Goal: Task Accomplishment & Management: Manage account settings

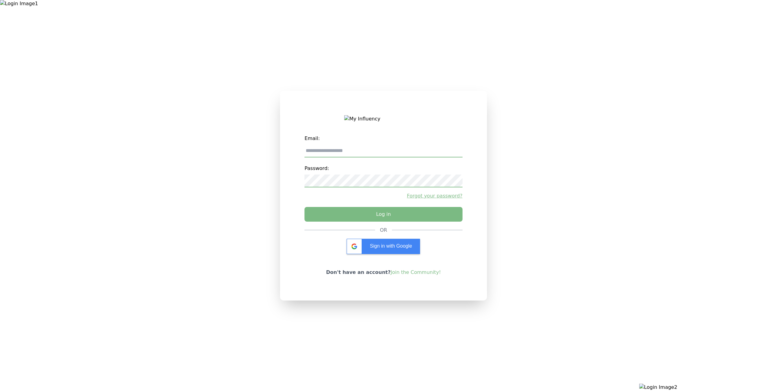
click at [692, 46] on div at bounding box center [638, 195] width 255 height 391
click at [420, 154] on input "email" at bounding box center [383, 151] width 158 height 13
type input "**********"
click at [377, 208] on div "**********" at bounding box center [383, 179] width 158 height 94
click at [369, 153] on input "**********" at bounding box center [383, 151] width 158 height 13
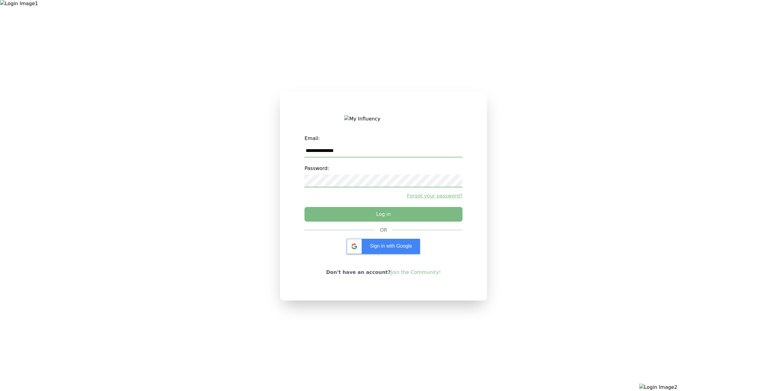
click at [369, 153] on input "**********" at bounding box center [383, 151] width 158 height 13
type input "**********"
click at [367, 217] on button "Log in" at bounding box center [383, 212] width 166 height 15
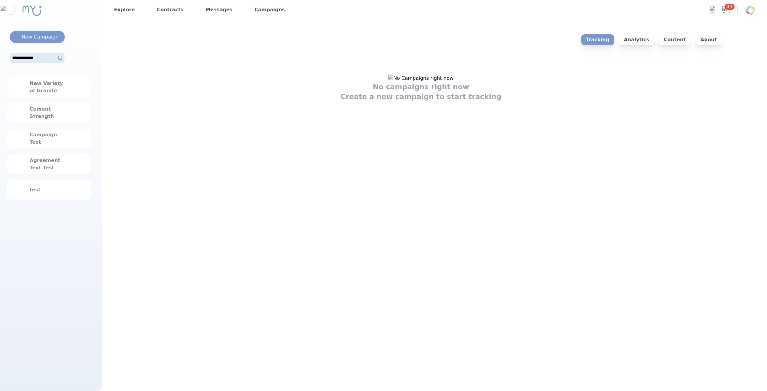
click at [609, 101] on div "No campaigns right now Create a new campaign to start tracking" at bounding box center [421, 88] width 604 height 27
click at [20, 93] on div "New Variety of Granite" at bounding box center [49, 87] width 84 height 20
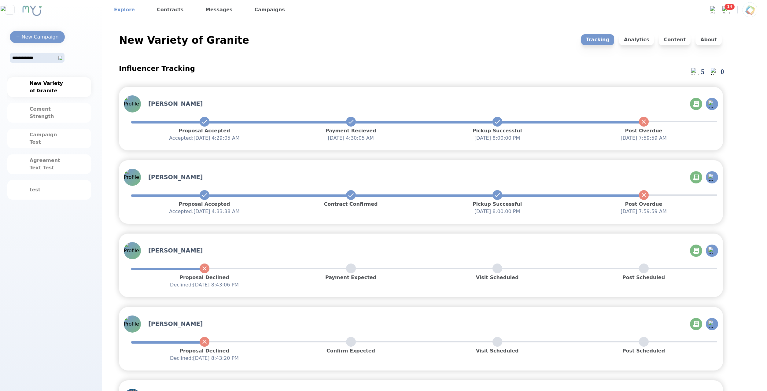
click at [124, 8] on link "Explore" at bounding box center [125, 10] width 26 height 10
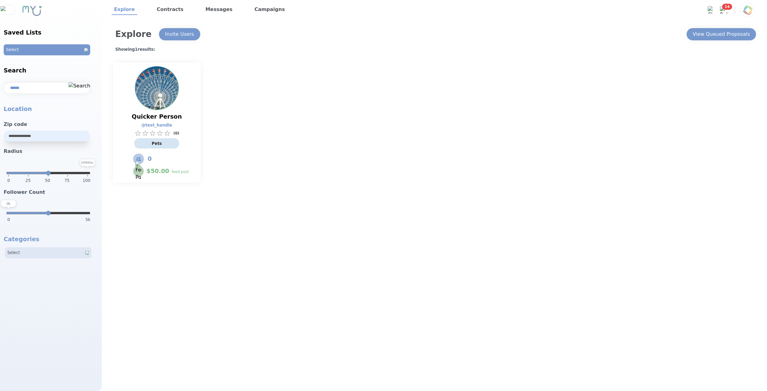
click at [747, 9] on img at bounding box center [747, 9] width 15 height 15
click at [724, 36] on p "Logout" at bounding box center [710, 38] width 88 height 13
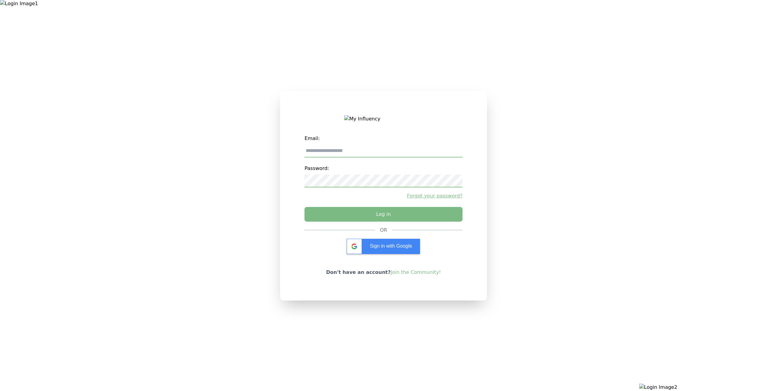
click at [395, 144] on label "Email:" at bounding box center [383, 138] width 158 height 12
click at [394, 151] on input "email" at bounding box center [383, 151] width 158 height 13
type input "**********"
click at [376, 217] on button "Log in" at bounding box center [383, 212] width 166 height 15
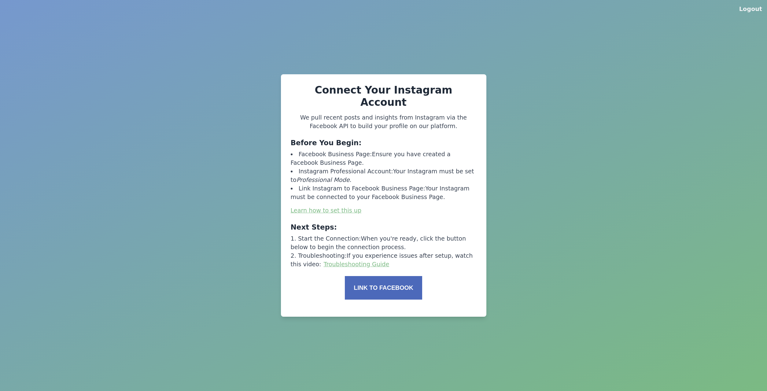
click at [394, 376] on div "Logout Connect Your Instagram Account We pull recent posts and insights from In…" at bounding box center [383, 195] width 767 height 391
click at [370, 286] on button "Link to Facebook" at bounding box center [383, 288] width 77 height 24
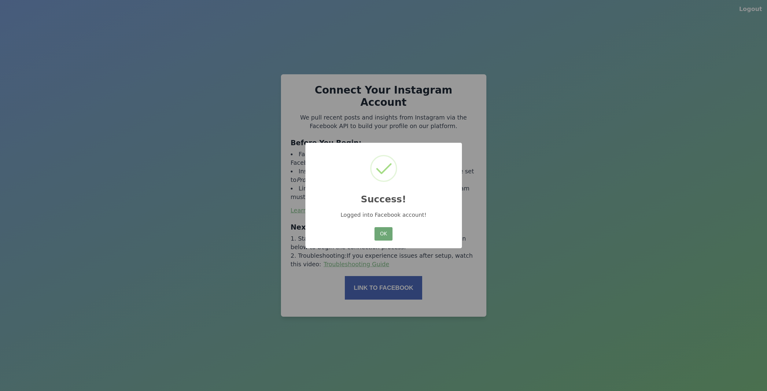
click at [390, 231] on button "OK" at bounding box center [383, 233] width 18 height 13
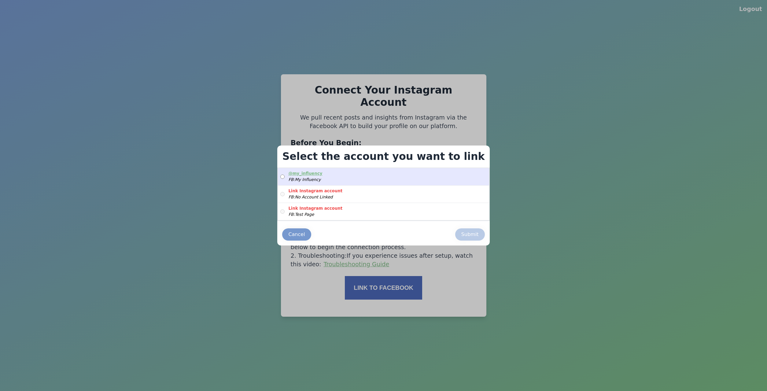
click at [350, 175] on label "@ my_influency FB: My Influency" at bounding box center [383, 176] width 211 height 17
click at [455, 231] on button "Submit" at bounding box center [470, 234] width 30 height 12
click at [463, 237] on div "Submit" at bounding box center [469, 234] width 17 height 7
click at [461, 236] on div "Submit" at bounding box center [469, 234] width 17 height 7
click at [462, 234] on div "Submit" at bounding box center [469, 234] width 17 height 7
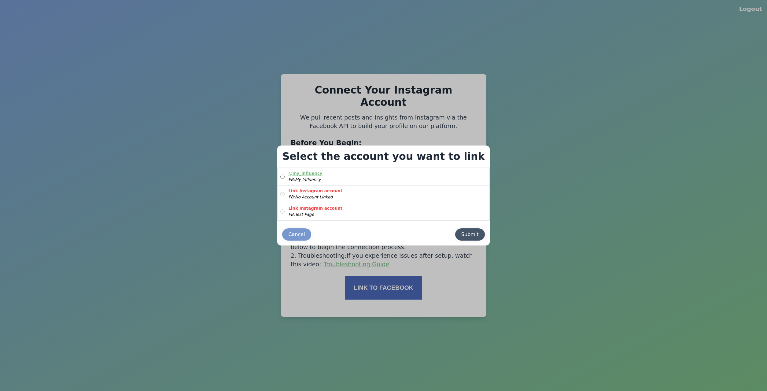
click at [461, 235] on div "Submit" at bounding box center [469, 234] width 17 height 7
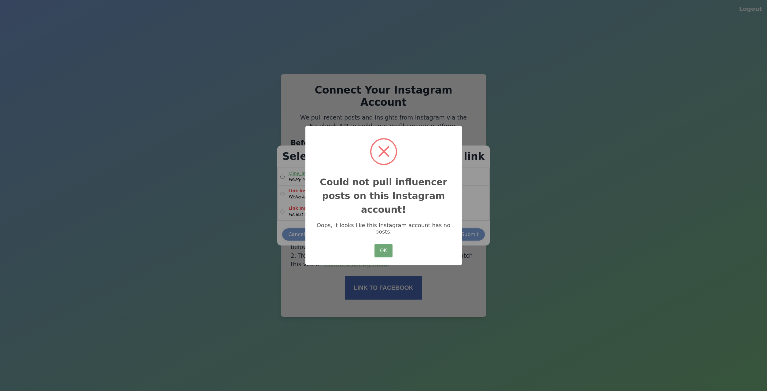
click at [380, 244] on button "OK" at bounding box center [383, 250] width 18 height 13
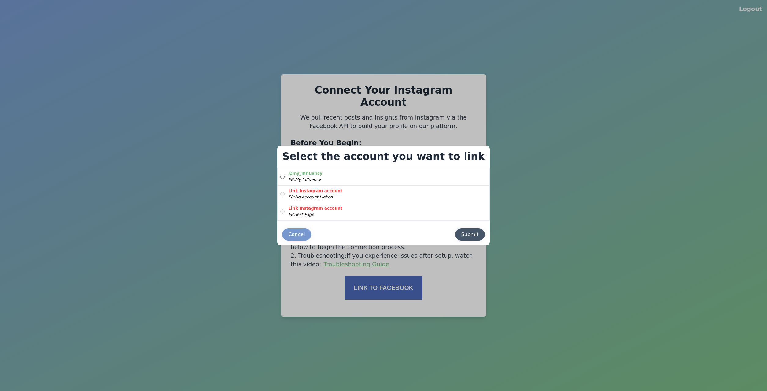
click at [461, 238] on div "Submit" at bounding box center [469, 234] width 17 height 7
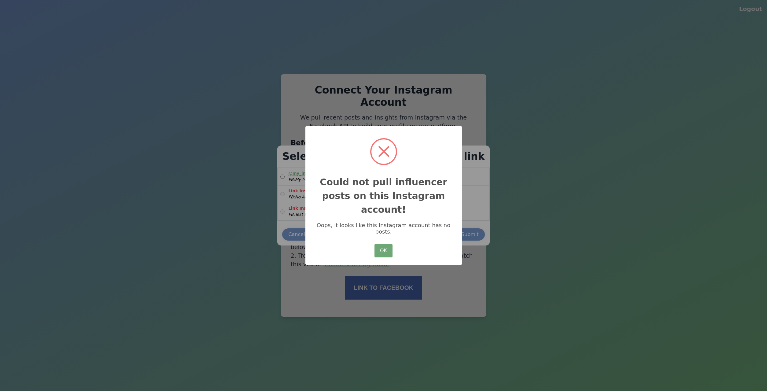
click at [386, 246] on button "OK" at bounding box center [383, 250] width 18 height 13
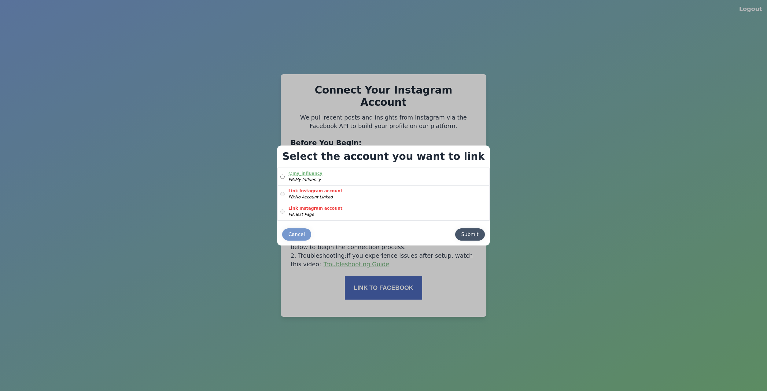
click at [462, 236] on div "Submit" at bounding box center [469, 234] width 17 height 7
click at [472, 231] on button "Submit" at bounding box center [470, 234] width 30 height 12
click at [461, 235] on div "Submit" at bounding box center [469, 234] width 17 height 7
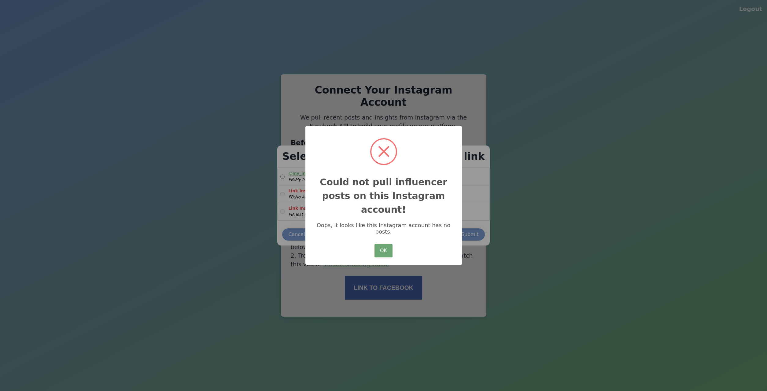
click at [381, 244] on button "OK" at bounding box center [383, 250] width 18 height 13
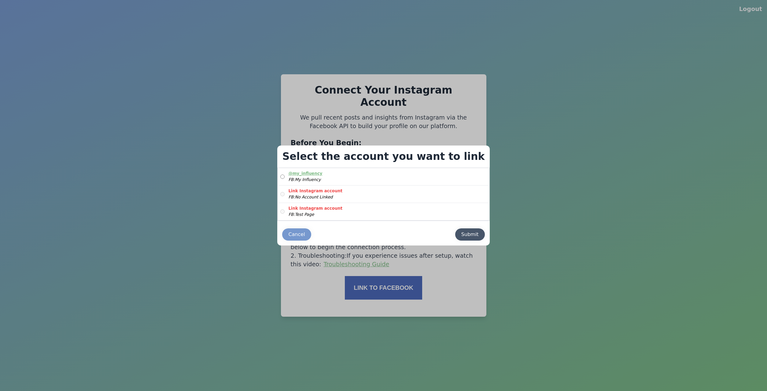
click at [455, 235] on button "Submit" at bounding box center [470, 234] width 30 height 12
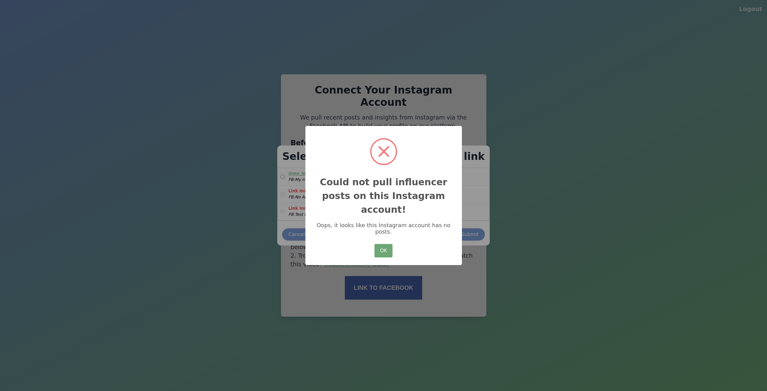
click at [382, 250] on button "OK" at bounding box center [383, 250] width 18 height 13
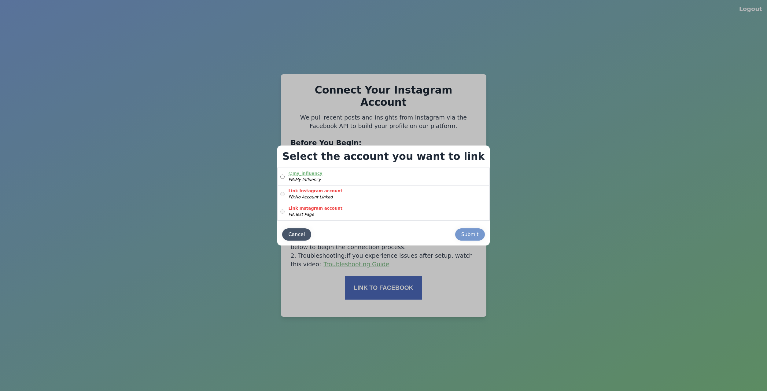
click at [305, 236] on div "Cancel" at bounding box center [296, 234] width 17 height 7
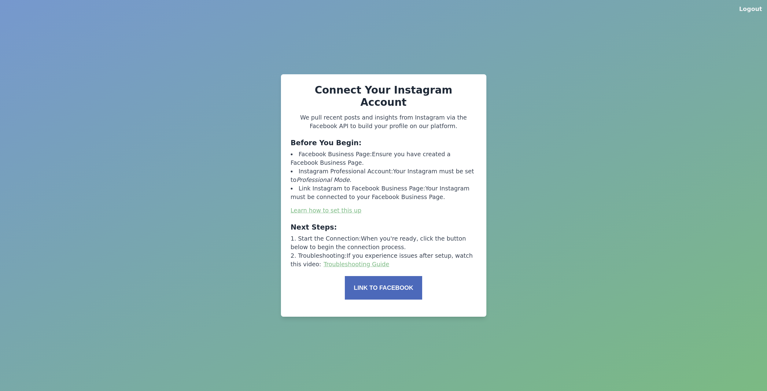
click at [119, 256] on div "Logout Connect Your Instagram Account We pull recent posts and insights from In…" at bounding box center [383, 195] width 767 height 391
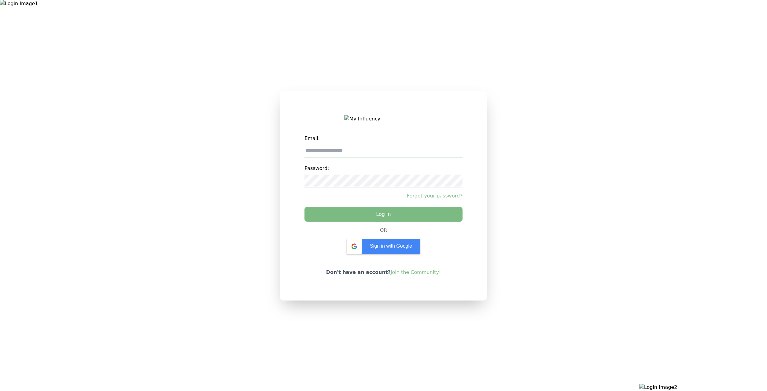
click at [378, 151] on input "email" at bounding box center [383, 151] width 158 height 13
click at [405, 101] on div "Email: Password: Forgot your password? Log in OR Sign in with Google Don't have…" at bounding box center [383, 196] width 207 height 210
click at [397, 155] on input "email" at bounding box center [383, 151] width 158 height 13
type input "**********"
click at [381, 209] on button "Log in" at bounding box center [383, 212] width 166 height 15
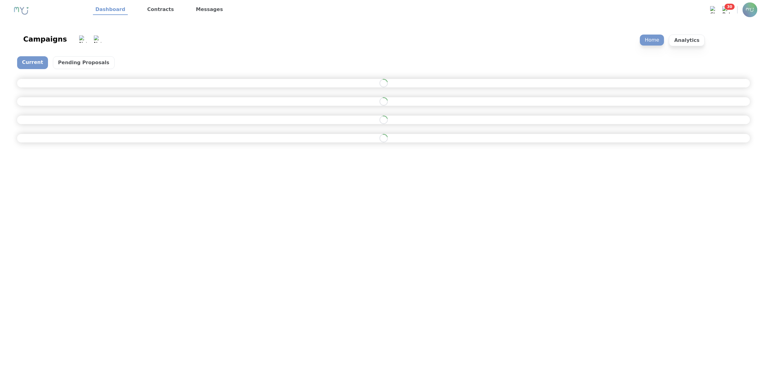
click at [757, 4] on nav "Dashboard Contracts Messages Messages 0 Clear All 30 Notifications 30 Clear All…" at bounding box center [383, 10] width 767 height 20
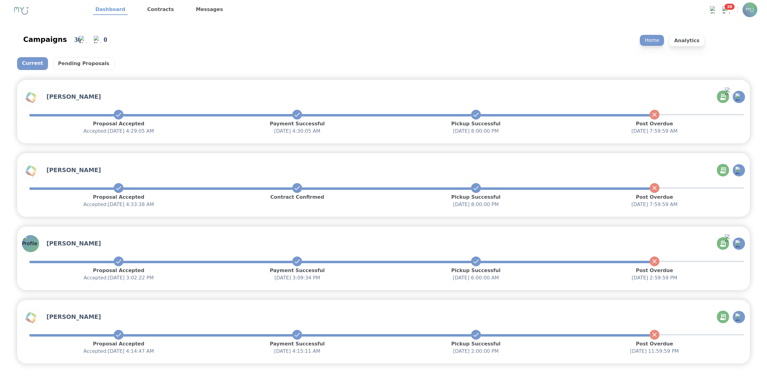
click at [752, 13] on img at bounding box center [749, 9] width 15 height 15
click at [728, 42] on p "Logout" at bounding box center [713, 38] width 88 height 13
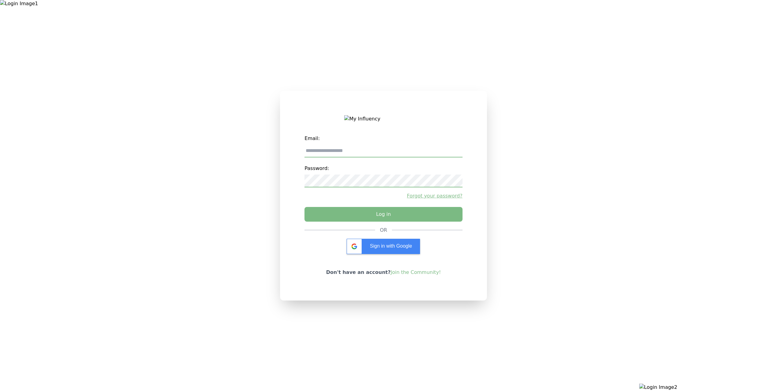
click at [415, 157] on input "email" at bounding box center [383, 151] width 158 height 13
type input "**********"
click at [385, 220] on button "Log in" at bounding box center [383, 212] width 166 height 15
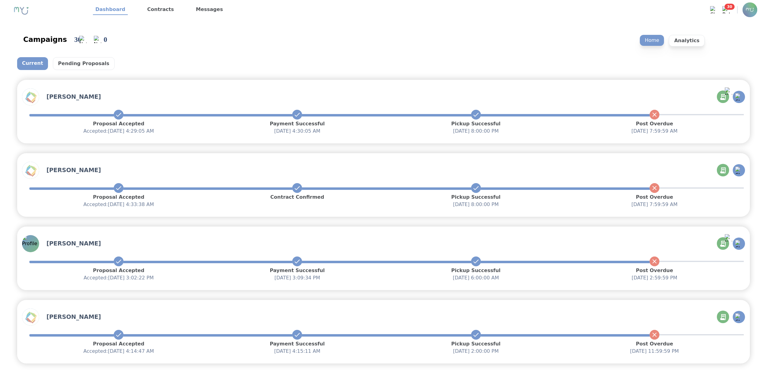
click at [745, 8] on img at bounding box center [749, 9] width 15 height 15
click at [730, 35] on p "Logout" at bounding box center [713, 38] width 88 height 13
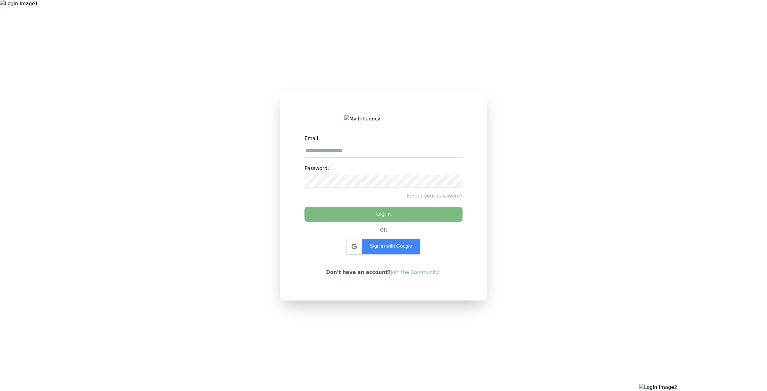
click at [389, 154] on input "email" at bounding box center [383, 151] width 158 height 13
type input "**********"
click at [380, 216] on button "Log in" at bounding box center [383, 212] width 166 height 15
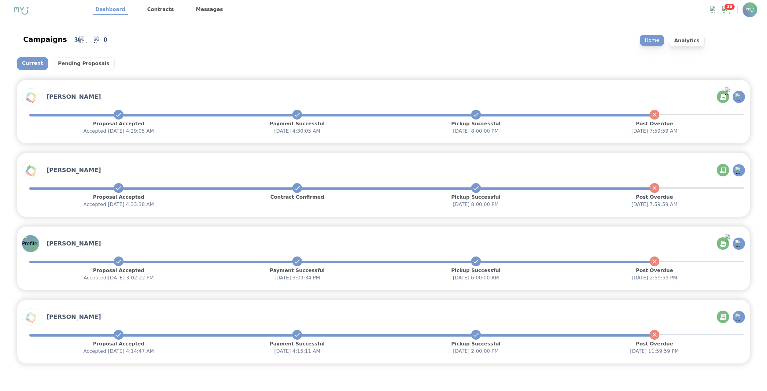
click at [534, 371] on div "Campaigns 30 0 Home Analytics Current Pending Proposals [PERSON_NAME] Proposal …" at bounding box center [383, 198] width 767 height 357
click at [723, 7] on img at bounding box center [725, 9] width 7 height 7
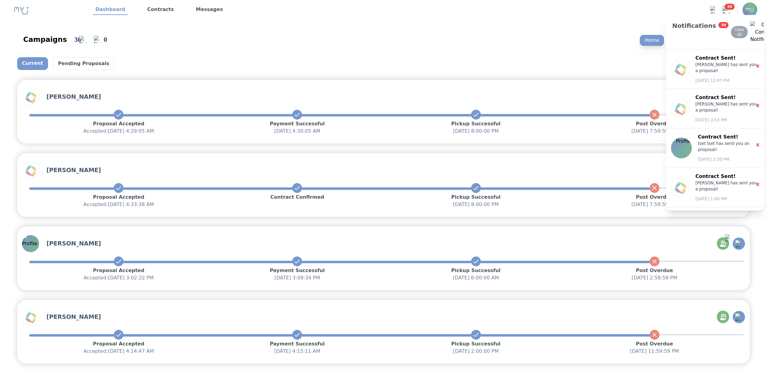
click at [745, 9] on img at bounding box center [749, 9] width 15 height 15
click at [726, 34] on p "Logout" at bounding box center [713, 38] width 88 height 13
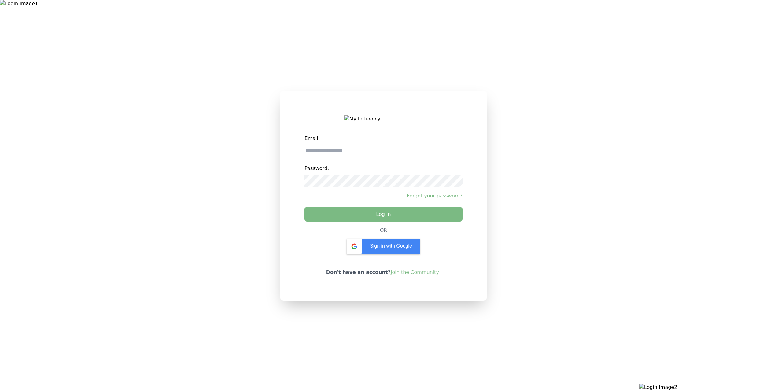
click at [369, 154] on input "email" at bounding box center [383, 151] width 158 height 13
type input "**********"
click at [371, 214] on button "Log in" at bounding box center [383, 212] width 166 height 15
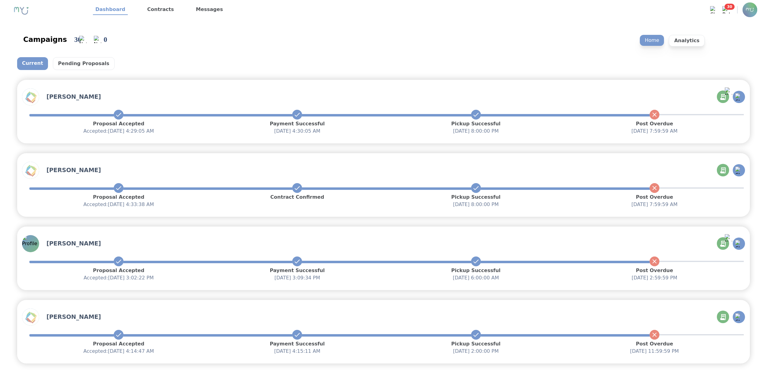
click at [747, 8] on img at bounding box center [749, 9] width 15 height 15
click at [734, 24] on link "Profile Settings" at bounding box center [713, 26] width 88 height 12
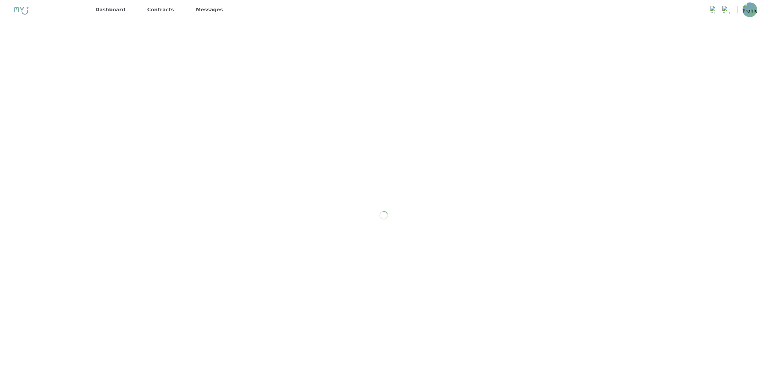
select select "*"
select select "**"
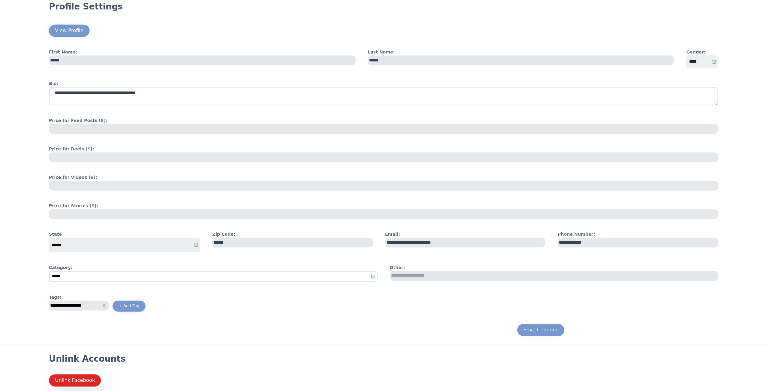
scroll to position [128, 0]
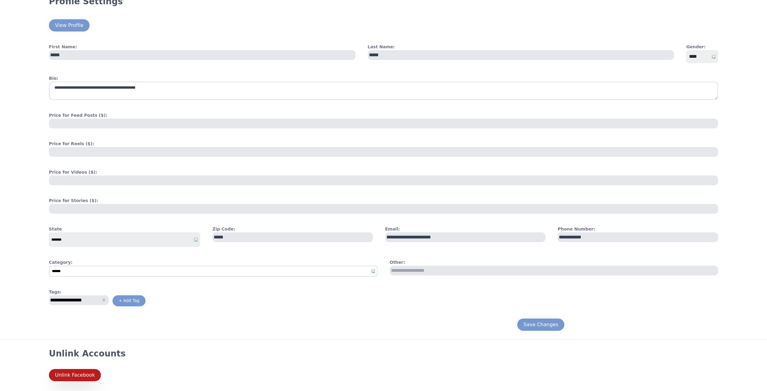
click at [91, 374] on div "Unlink Facebook" at bounding box center [75, 374] width 40 height 7
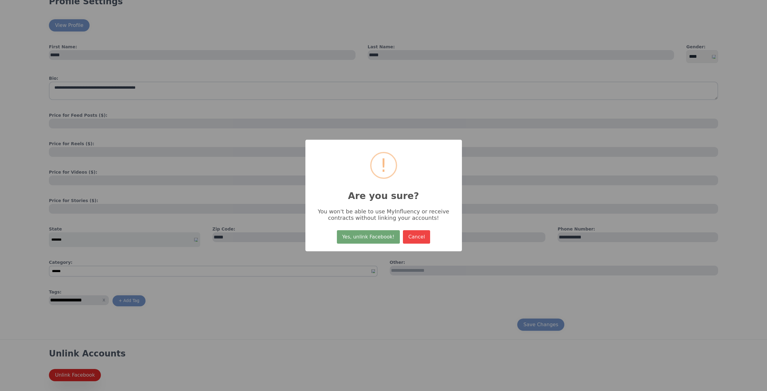
click at [358, 237] on button "Yes, unlink Facebook!" at bounding box center [368, 236] width 63 height 13
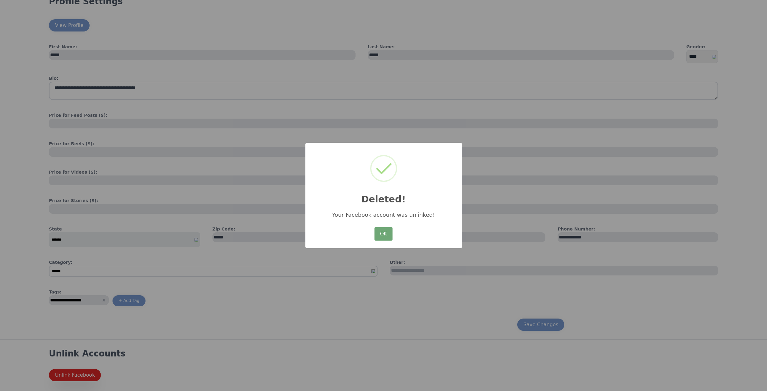
click at [379, 235] on button "OK" at bounding box center [383, 233] width 18 height 13
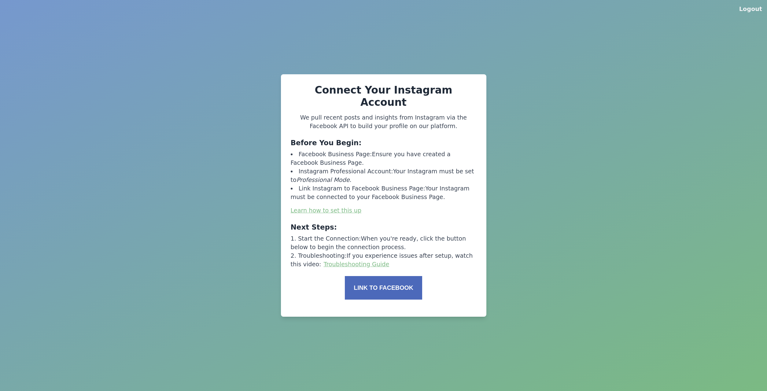
click at [346, 284] on button "Link to Facebook" at bounding box center [383, 288] width 77 height 24
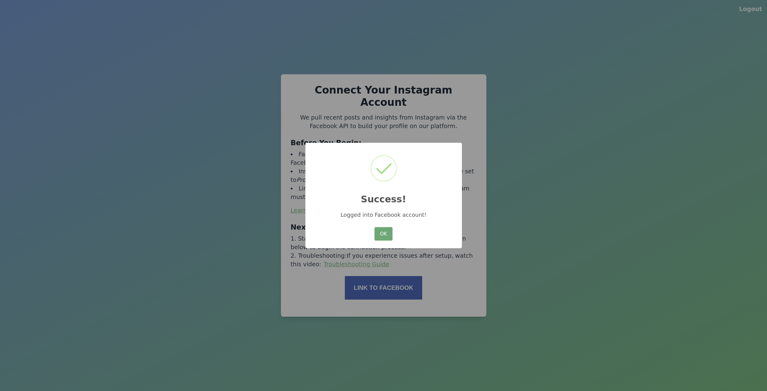
click at [388, 236] on button "OK" at bounding box center [383, 233] width 18 height 13
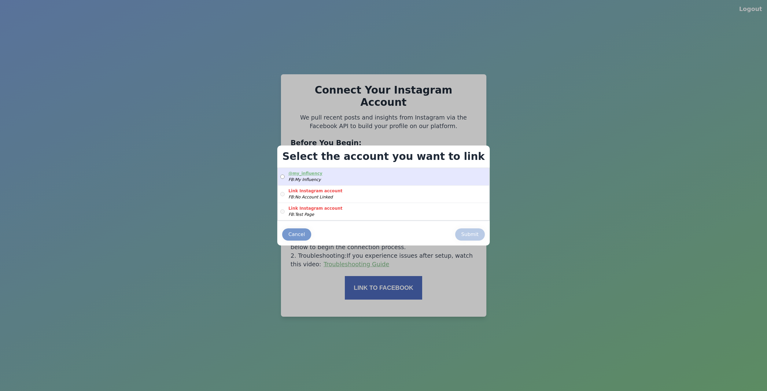
click at [392, 172] on label "@ my_influency FB: My Influency" at bounding box center [383, 176] width 211 height 17
click at [461, 236] on div "Submit" at bounding box center [469, 234] width 17 height 7
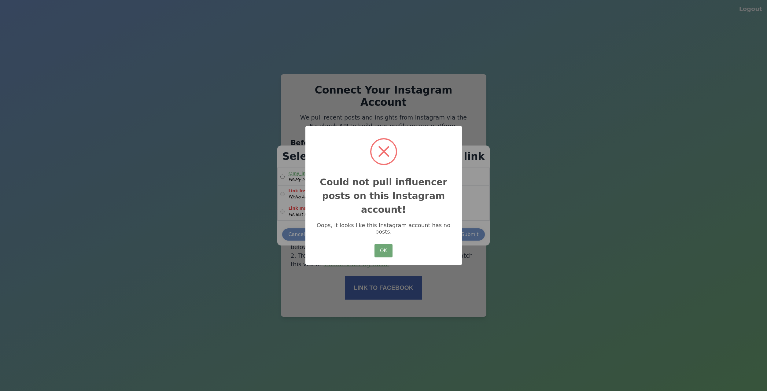
click at [383, 248] on button "OK" at bounding box center [383, 250] width 18 height 13
